Goal: Transaction & Acquisition: Purchase product/service

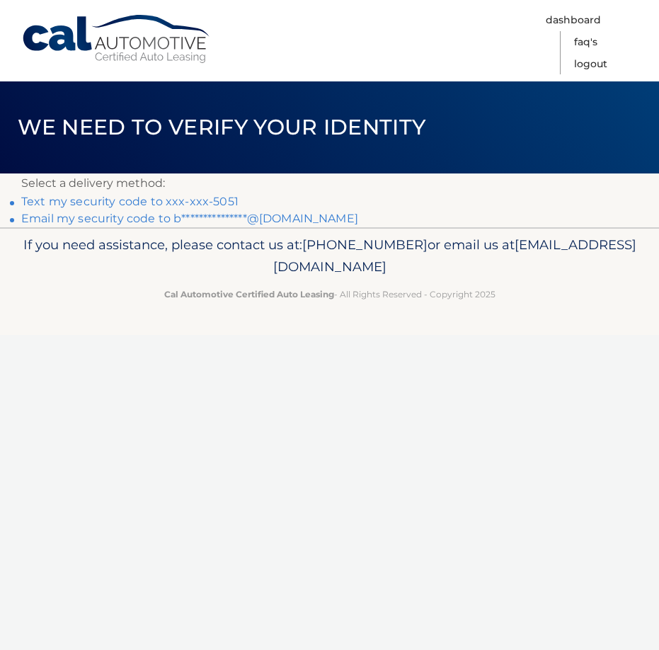
click at [106, 200] on link "Text my security code to xxx-xxx-5051" at bounding box center [129, 201] width 217 height 13
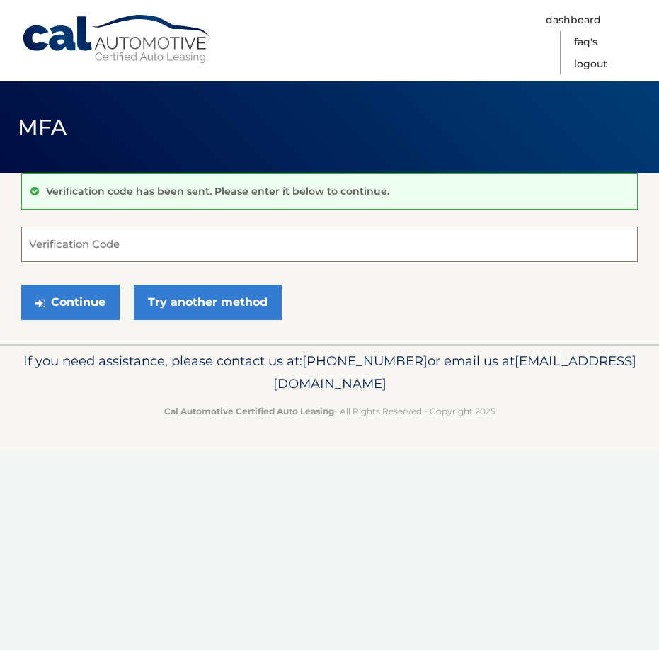
click at [40, 247] on input "Verification Code" at bounding box center [329, 244] width 617 height 35
type input "606052"
click at [69, 286] on button "Continue" at bounding box center [70, 302] width 98 height 35
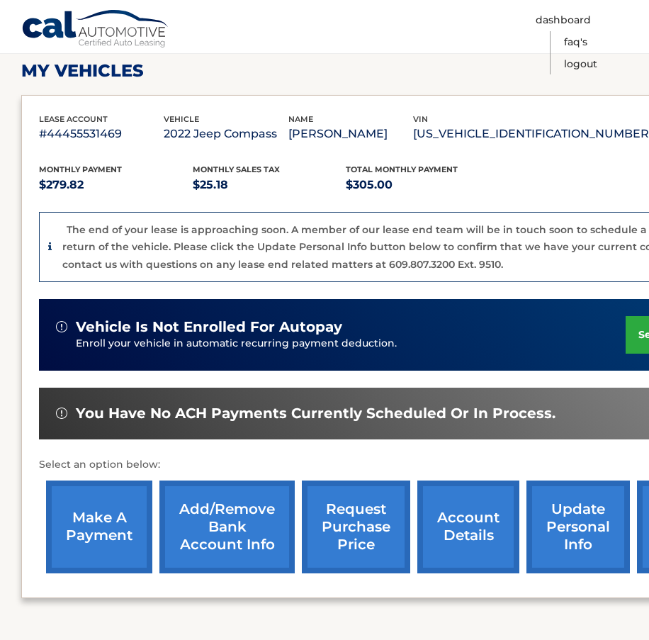
scroll to position [212, 0]
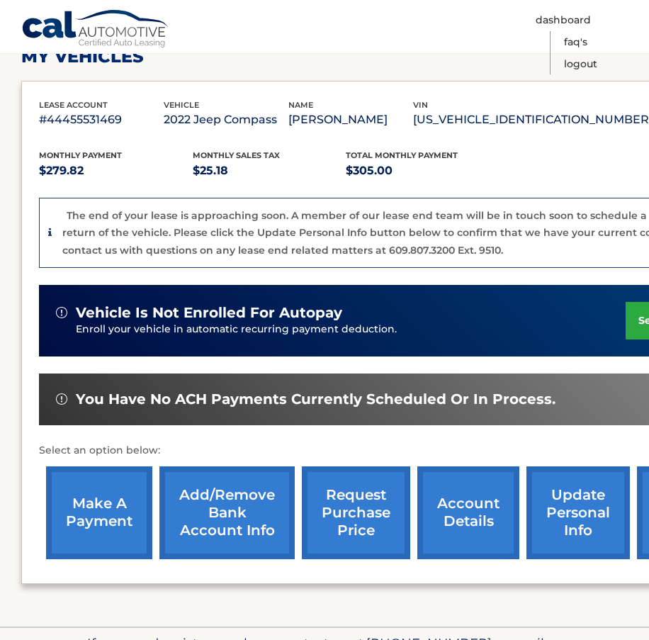
click at [81, 504] on link "make a payment" at bounding box center [99, 512] width 106 height 93
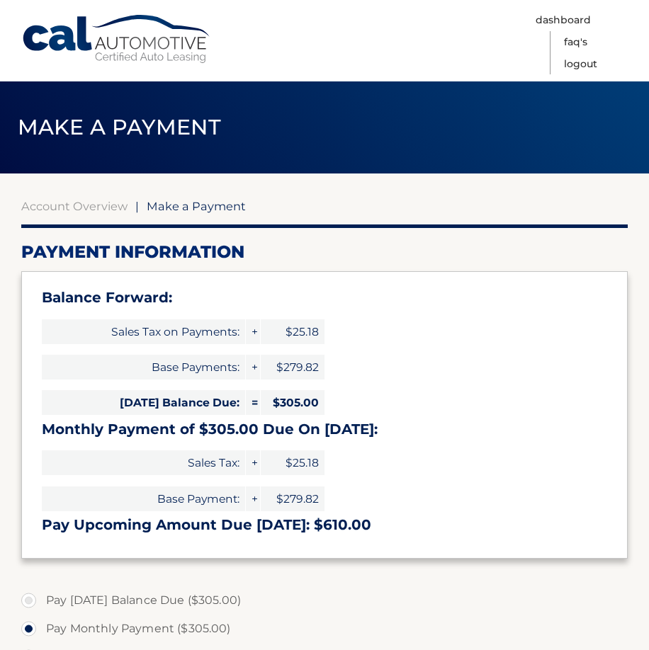
select select "MDM0NmJmYjItYWViOC00NDE0LWEwNzgtZTAyNzhiNTAyOTFm"
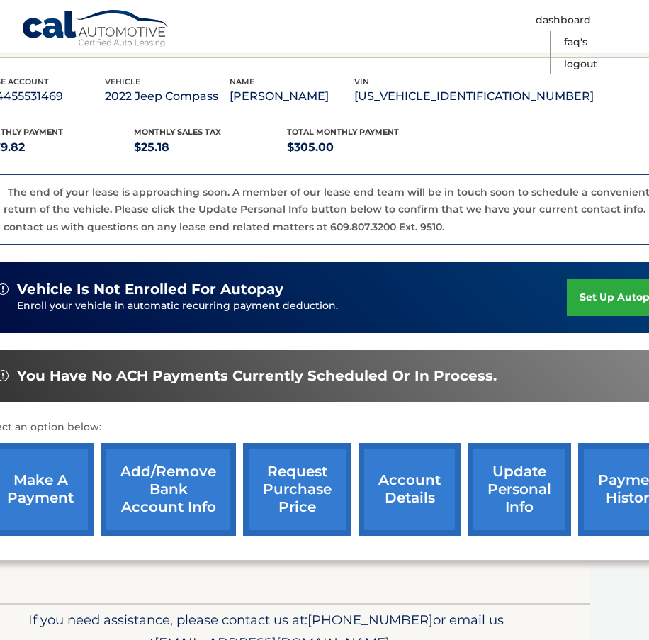
scroll to position [236, 0]
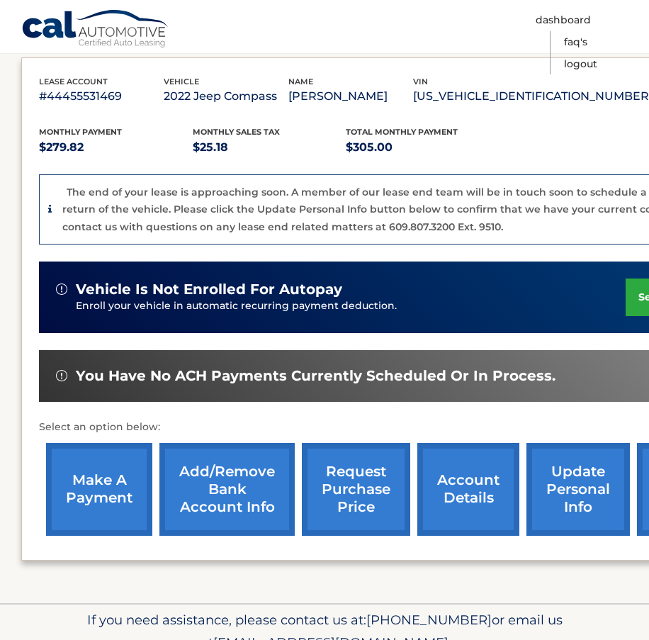
click at [98, 488] on link "make a payment" at bounding box center [99, 489] width 106 height 93
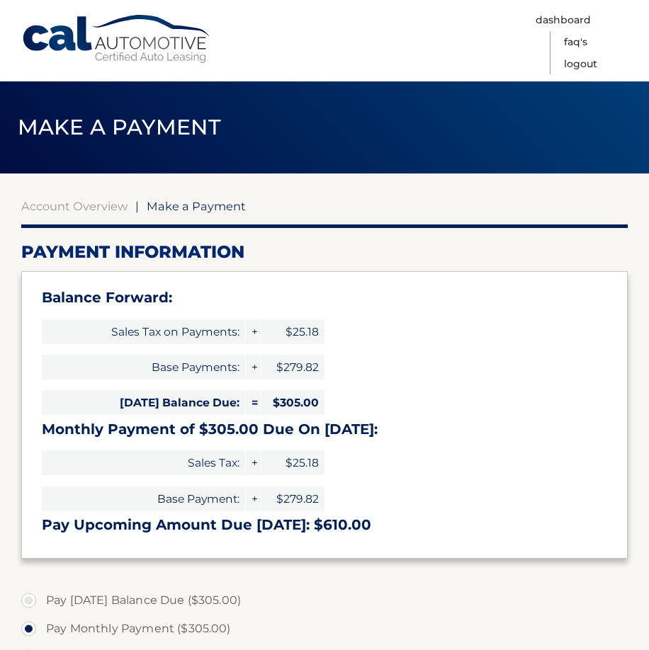
select select "MDM0NmJmYjItYWViOC00NDE0LWEwNzgtZTAyNzhiNTAyOTFm"
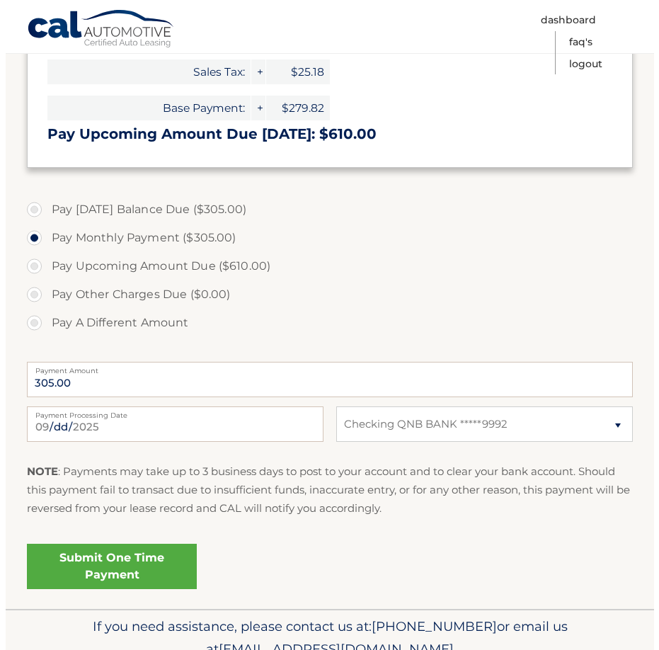
scroll to position [425, 0]
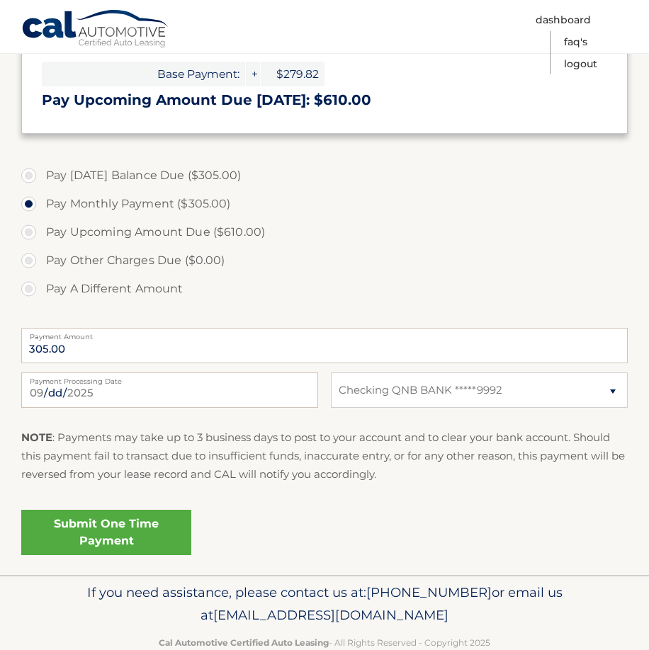
click at [86, 532] on link "Submit One Time Payment" at bounding box center [106, 532] width 170 height 45
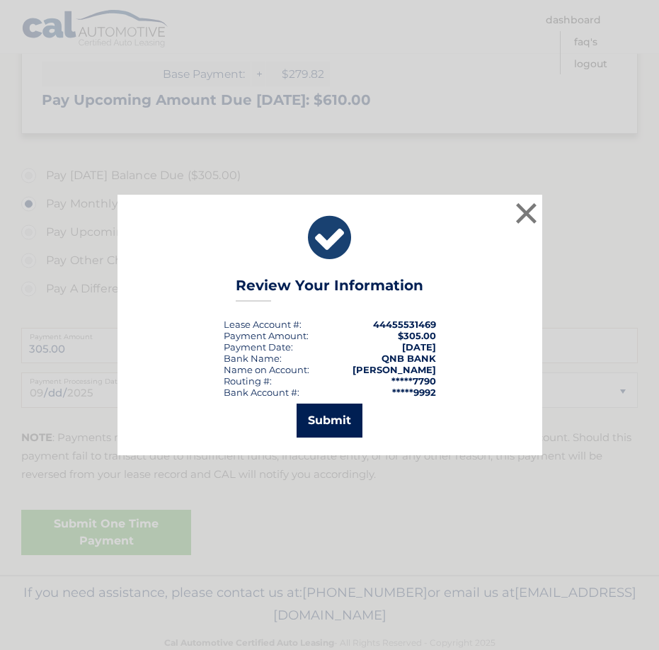
click at [322, 412] on button "Submit" at bounding box center [330, 421] width 66 height 34
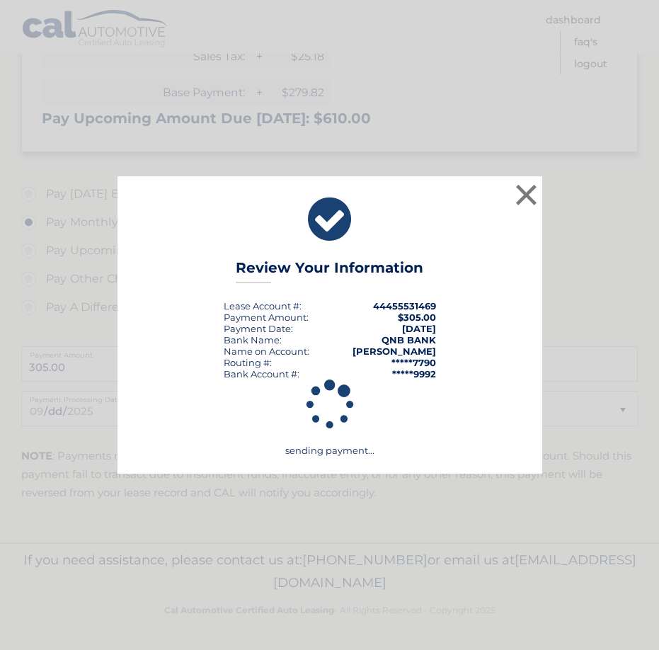
scroll to position [407, 0]
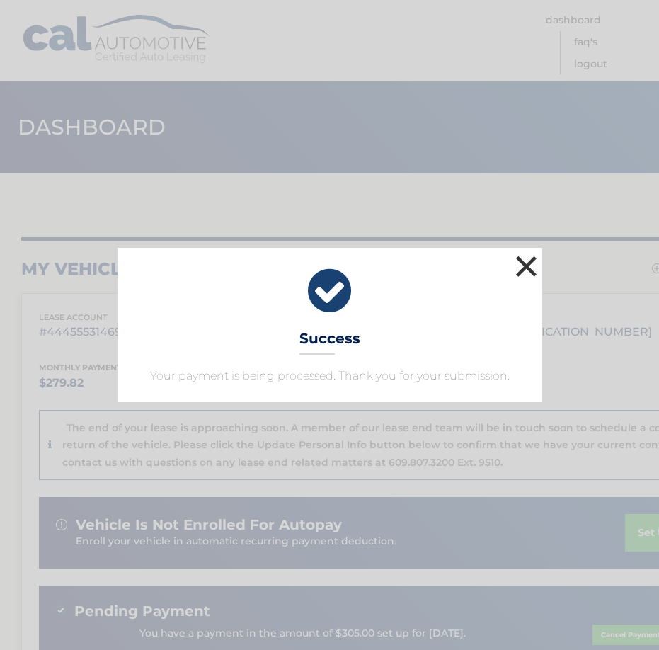
click at [526, 265] on button "×" at bounding box center [527, 266] width 28 height 28
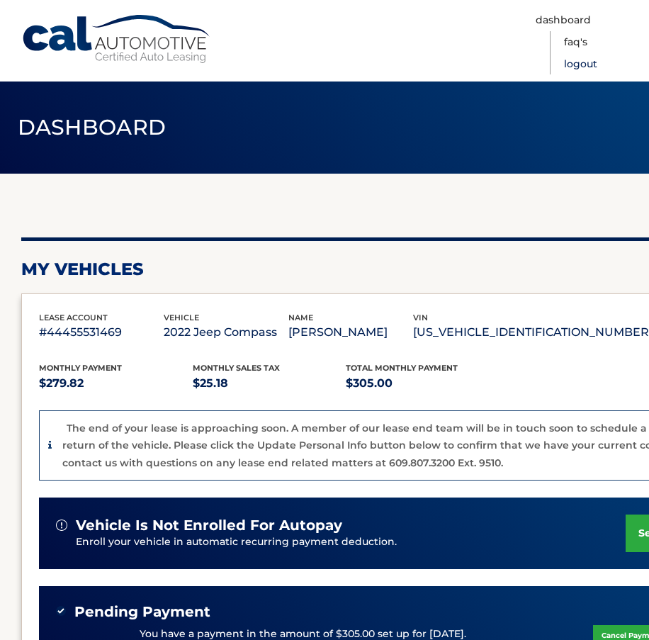
click at [577, 64] on link "Logout" at bounding box center [580, 64] width 33 height 22
